Goal: Obtain resource: Download file/media

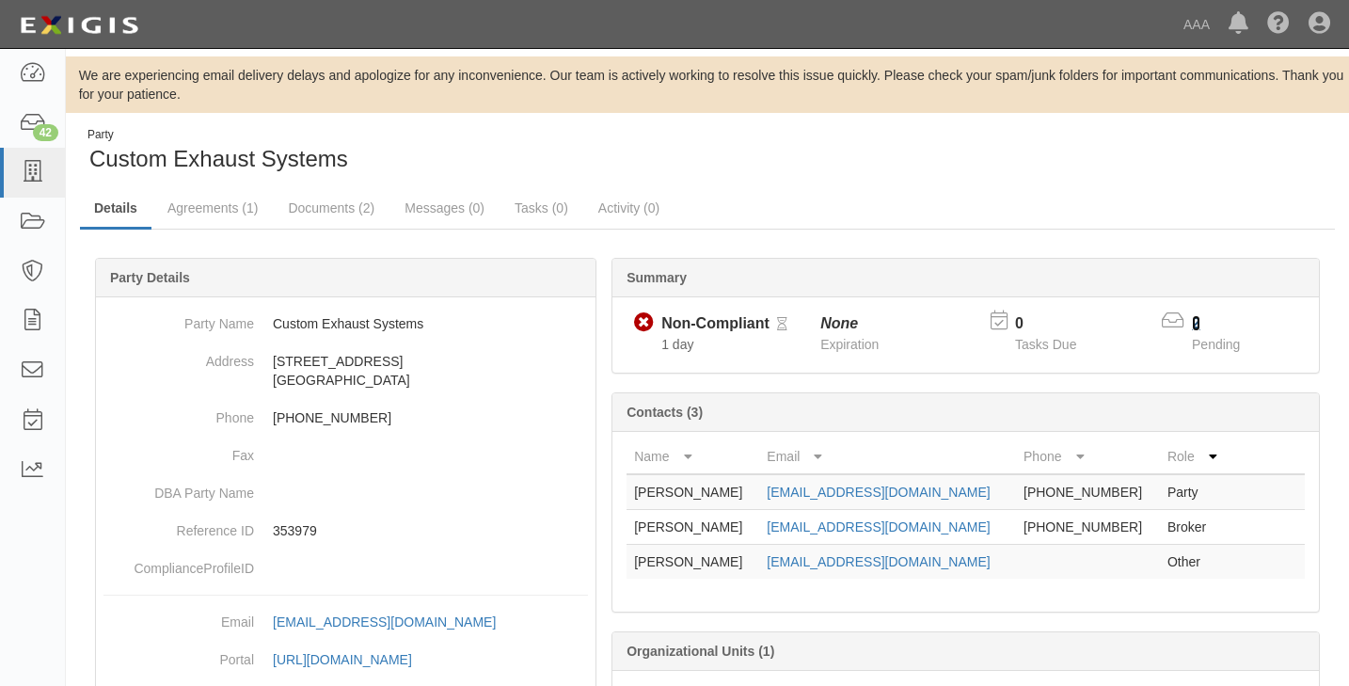
click at [1192, 322] on link "2" at bounding box center [1196, 323] width 8 height 16
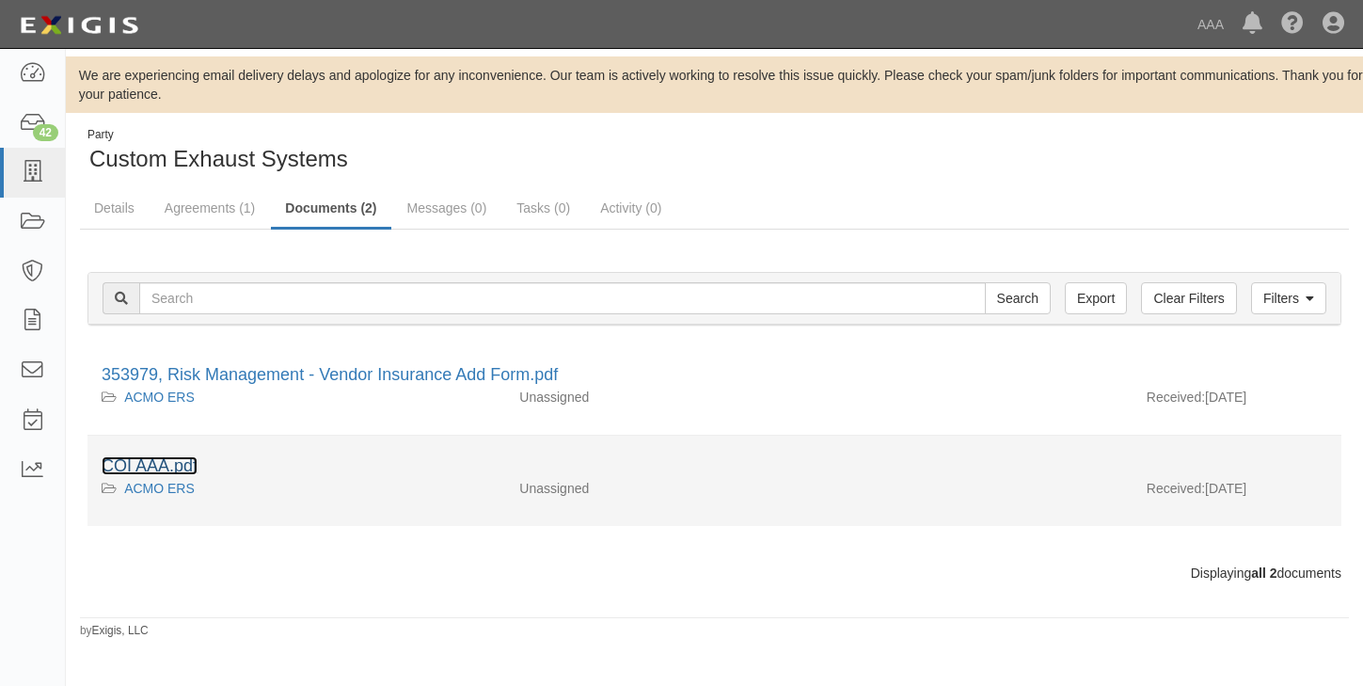
click at [143, 468] on link "COI AAA.pdf" at bounding box center [150, 465] width 96 height 19
